Goal: Task Accomplishment & Management: Manage account settings

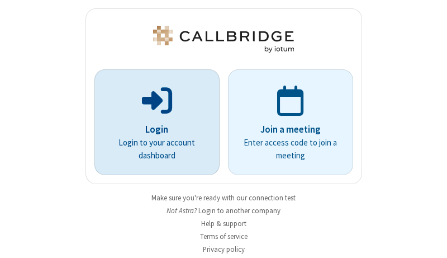
click at [153, 129] on p "Login" at bounding box center [157, 129] width 94 height 15
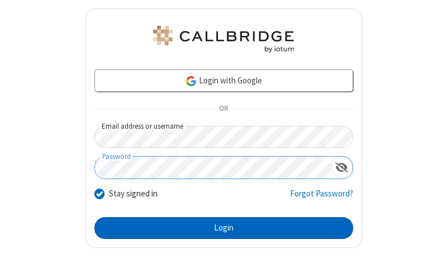
click at [219, 228] on button "Login" at bounding box center [223, 228] width 259 height 22
